Goal: Book appointment/travel/reservation

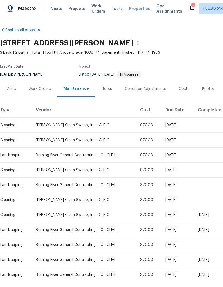
click at [134, 7] on span "Properties" at bounding box center [139, 8] width 21 height 5
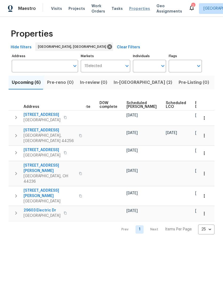
scroll to position [0, 134]
click at [51, 10] on span "Visits" at bounding box center [56, 8] width 11 height 5
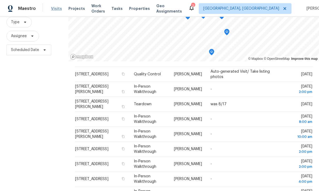
scroll to position [118, 0]
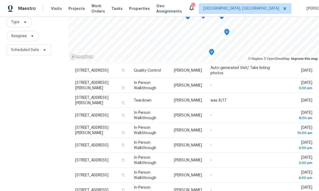
click at [58, 162] on div "Filters Reset ​ Type Assignee Scheduled Date" at bounding box center [34, 97] width 68 height 233
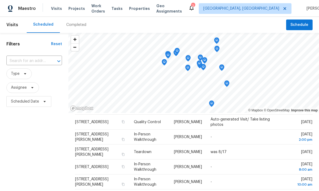
scroll to position [0, 0]
click at [135, 7] on span "Properties" at bounding box center [139, 8] width 21 height 5
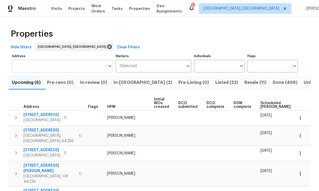
click at [29, 72] on input "Address" at bounding box center [58, 66] width 93 height 13
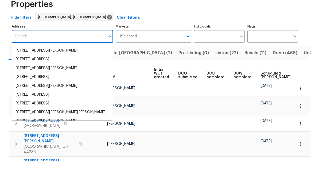
click at [223, 79] on span "Resale (11)" at bounding box center [256, 82] width 22 height 7
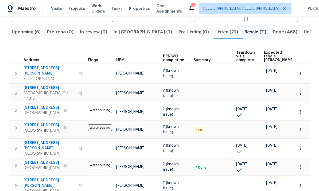
scroll to position [50, 0]
click at [223, 32] on span "Done (468)" at bounding box center [285, 32] width 25 height 7
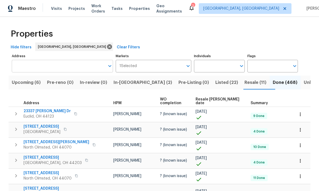
click at [29, 63] on input "Address" at bounding box center [58, 66] width 93 height 13
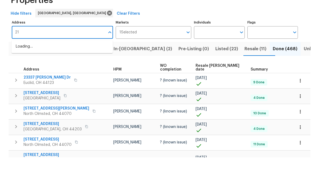
type input "2"
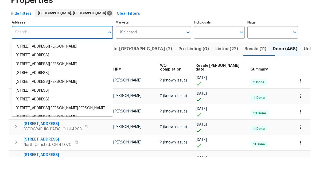
click at [223, 79] on span "Resale (11)" at bounding box center [256, 82] width 22 height 7
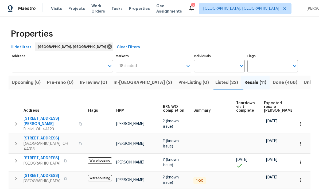
click at [216, 79] on span "Listed (22)" at bounding box center [227, 82] width 23 height 7
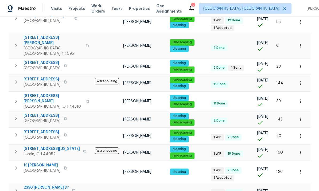
scroll to position [283, 0]
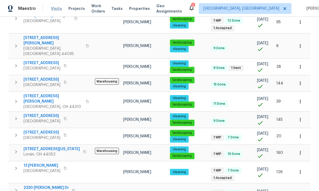
click at [56, 8] on span "Visits" at bounding box center [56, 8] width 11 height 5
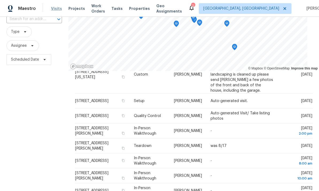
scroll to position [22, 0]
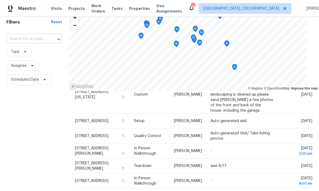
click at [13, 39] on input "text" at bounding box center [26, 39] width 41 height 8
type input "212 le"
click at [27, 53] on li "[STREET_ADDRESS]" at bounding box center [32, 51] width 52 height 9
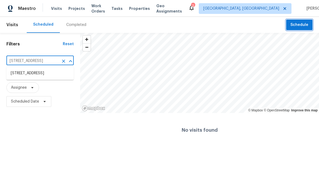
click at [223, 24] on span "Schedule" at bounding box center [300, 25] width 18 height 7
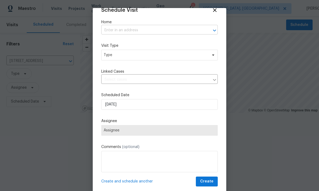
click at [110, 32] on input "text" at bounding box center [152, 30] width 102 height 8
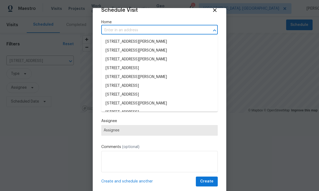
click at [107, 27] on input "text" at bounding box center [152, 30] width 102 height 8
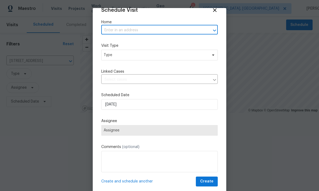
paste input "[STREET_ADDRESS]"
type input "[STREET_ADDRESS]"
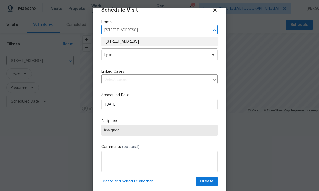
click at [112, 44] on li "[STREET_ADDRESS]" at bounding box center [159, 41] width 117 height 9
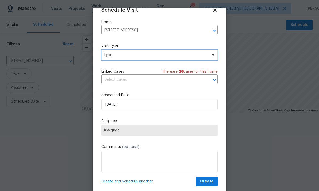
click at [112, 54] on span "Type" at bounding box center [156, 54] width 104 height 5
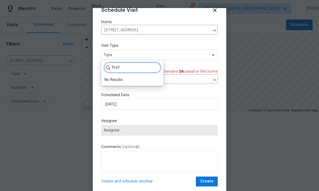
click at [144, 72] on input "Prof" at bounding box center [132, 67] width 57 height 11
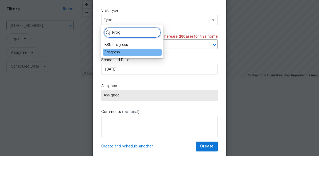
type input "Prog"
click at [114, 85] on div "Progress" at bounding box center [113, 87] width 16 height 5
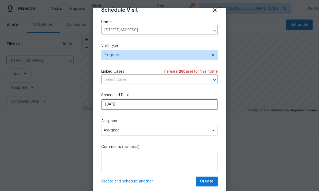
click at [111, 104] on input "[DATE]" at bounding box center [159, 104] width 117 height 11
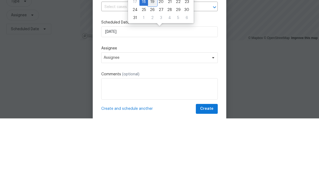
click at [152, 71] on div "19" at bounding box center [152, 74] width 9 height 7
type input "[DATE]"
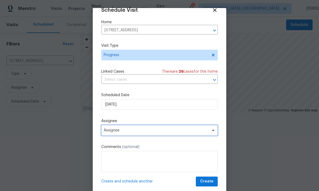
click at [109, 130] on span "Assignee" at bounding box center [156, 130] width 105 height 4
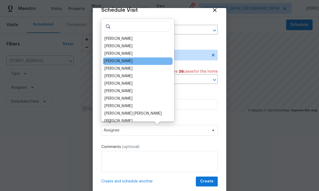
click at [108, 63] on div "[PERSON_NAME]" at bounding box center [119, 61] width 28 height 5
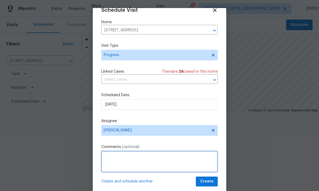
click at [170, 159] on textarea at bounding box center [159, 161] width 117 height 21
type textarea "For garage remotes"
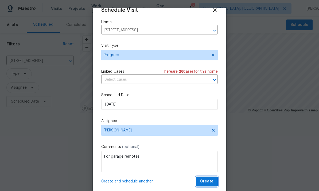
click at [208, 183] on span "Create" at bounding box center [206, 181] width 13 height 7
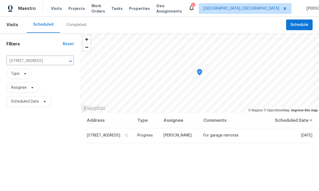
click at [217, 178] on div "Address Type Assignee Comments Scheduled Date ↑ [STREET_ADDRESS] Progress [PERS…" at bounding box center [199, 189] width 239 height 153
click at [64, 61] on icon "Clear" at bounding box center [63, 61] width 5 height 5
